Goal: Task Accomplishment & Management: Use online tool/utility

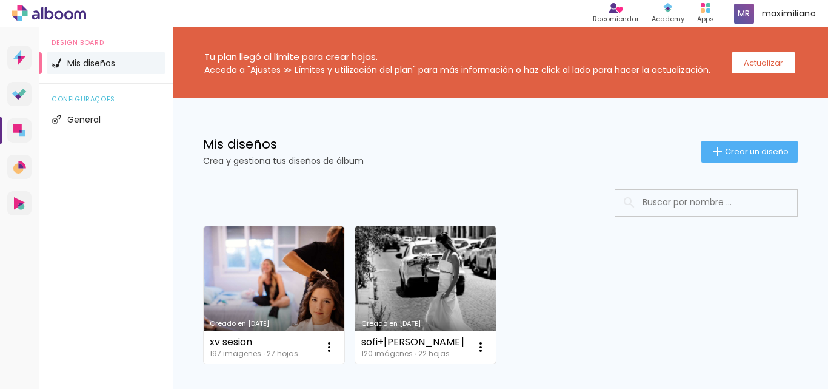
click at [407, 253] on link "Creado en [DATE]" at bounding box center [425, 294] width 141 height 137
